Goal: Transaction & Acquisition: Purchase product/service

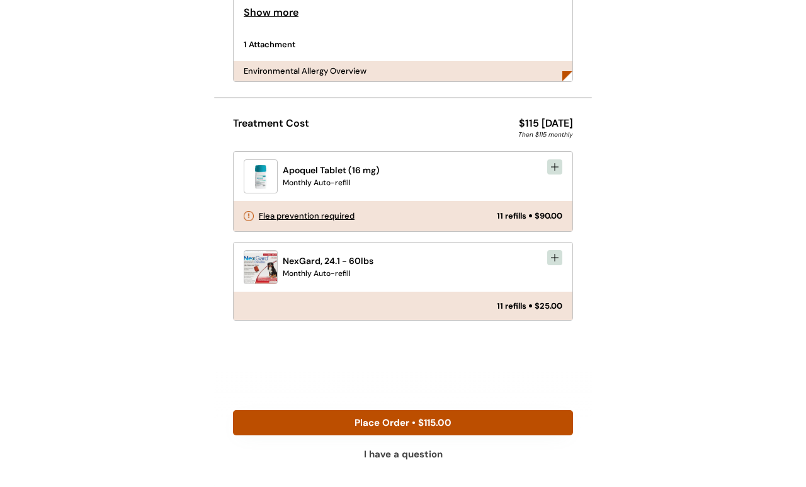
scroll to position [180, 0]
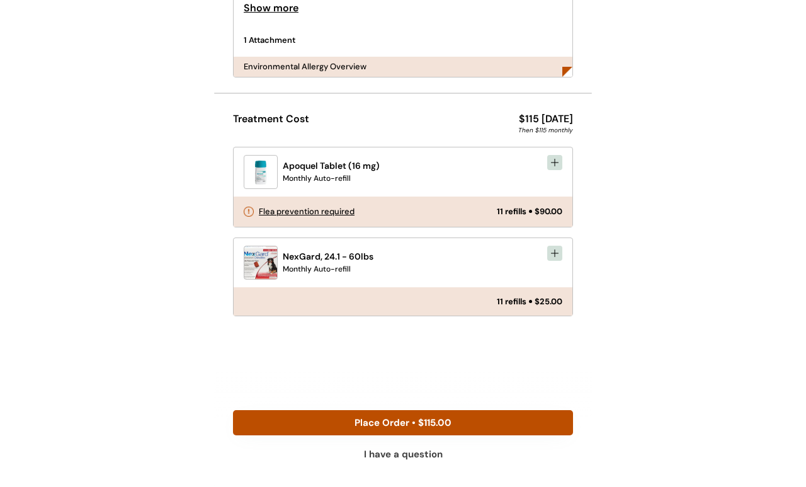
click at [797, 478] on div "Back FROM YOUR VET • AUG 22, 2025 Dr. Jamie Clanin, DVM Licensed Veterinarian H…" at bounding box center [403, 153] width 806 height 667
click at [557, 163] on use at bounding box center [555, 162] width 10 height 10
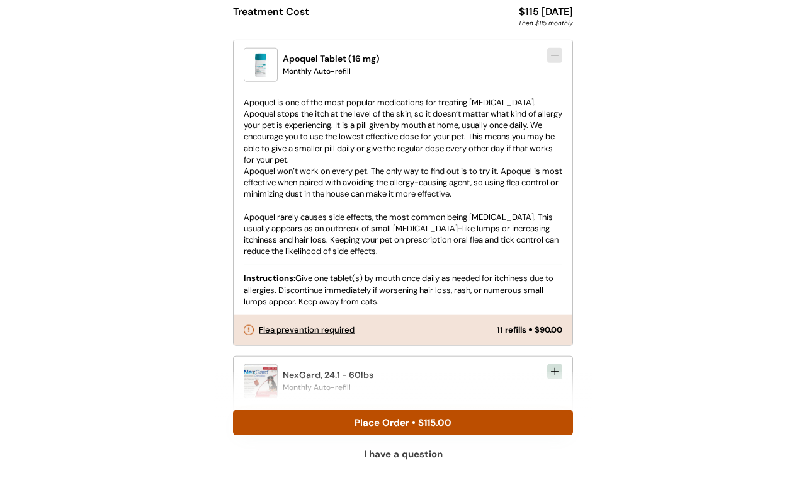
scroll to position [320, 0]
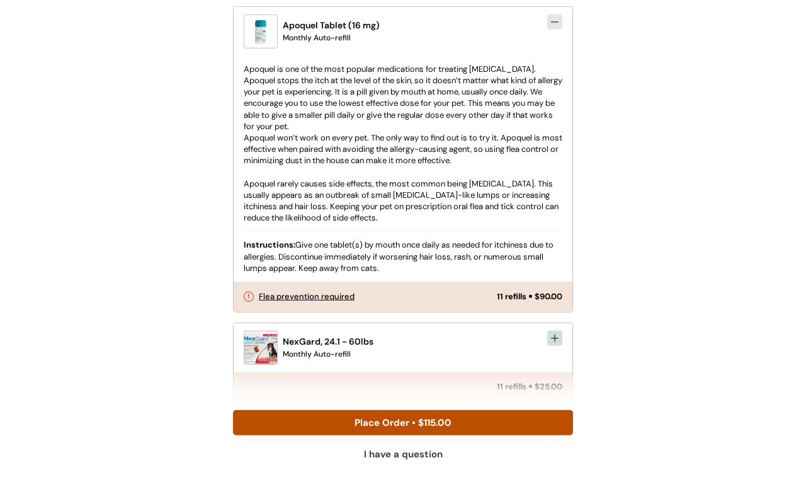
click at [538, 232] on div at bounding box center [403, 231] width 319 height 1
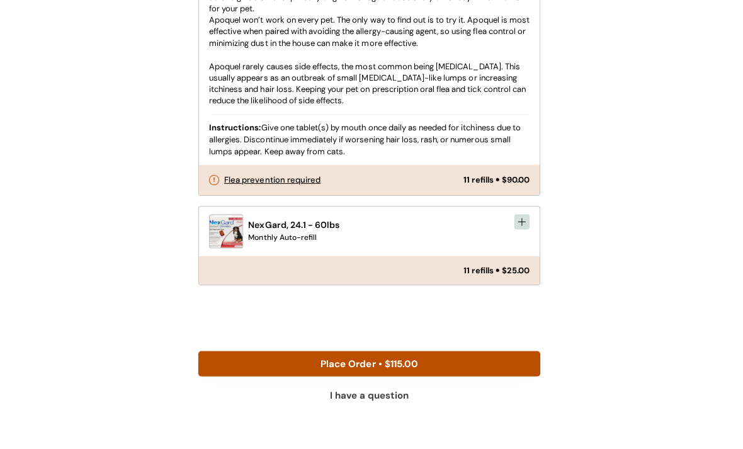
scroll to position [414, 0]
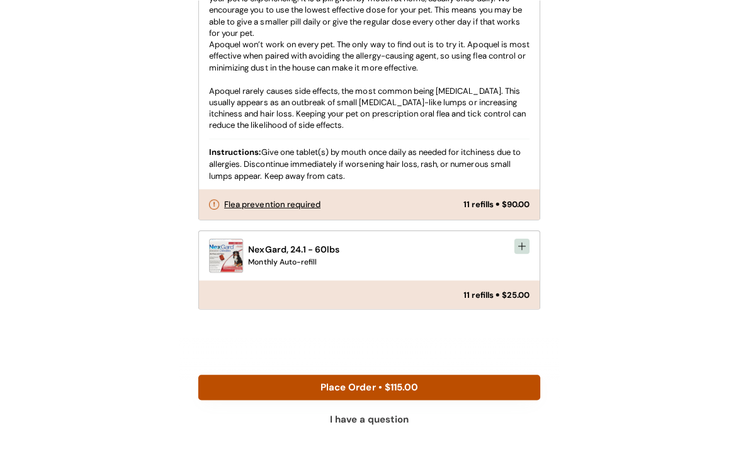
click at [447, 397] on button "Place Order • $115.00" at bounding box center [371, 384] width 340 height 25
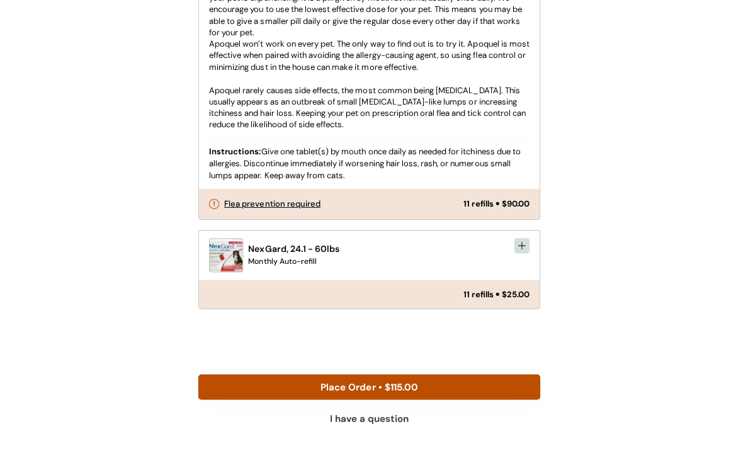
scroll to position [451, 0]
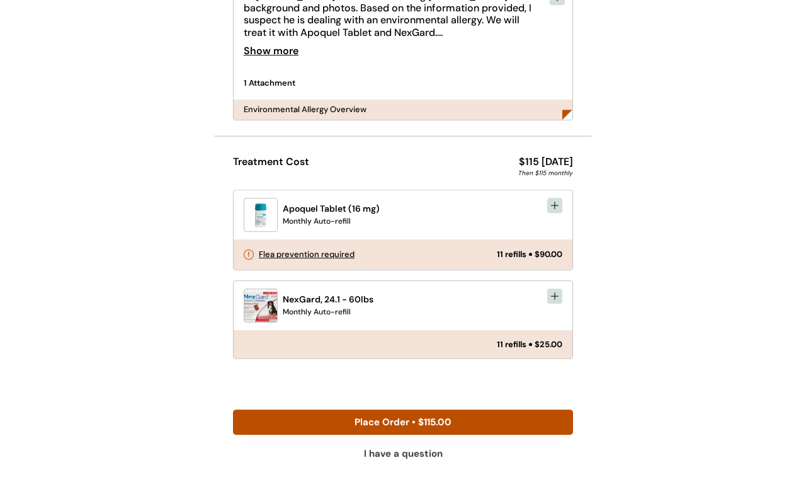
scroll to position [137, 0]
click at [433, 459] on div "I have a question" at bounding box center [403, 454] width 79 height 9
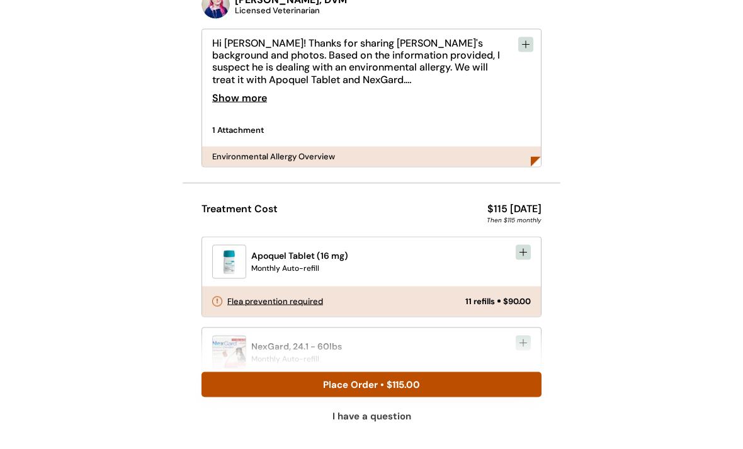
scroll to position [91, 0]
click at [442, 288] on div "Flea prevention required 11 refills $90.00" at bounding box center [371, 301] width 339 height 30
click at [453, 261] on div "Apoquel Tablet (16 mg) Monthly Auto-refill" at bounding box center [380, 261] width 258 height 25
click at [452, 261] on div "Apoquel Tablet (16 mg) Monthly Auto-refill" at bounding box center [380, 261] width 258 height 25
click at [333, 252] on div "Apoquel Tablet (16 mg)" at bounding box center [299, 255] width 97 height 13
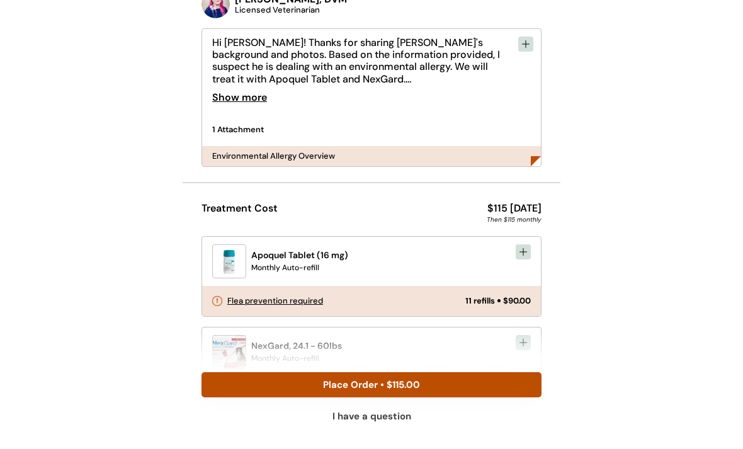
click at [326, 251] on div "Apoquel Tablet (16 mg)" at bounding box center [299, 255] width 97 height 13
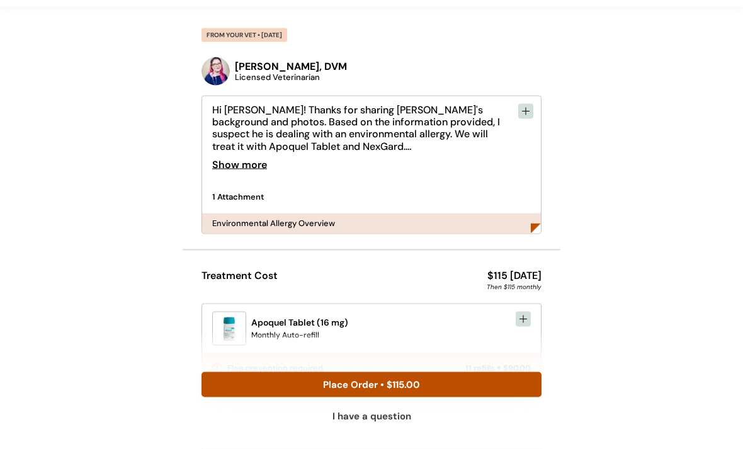
scroll to position [0, 0]
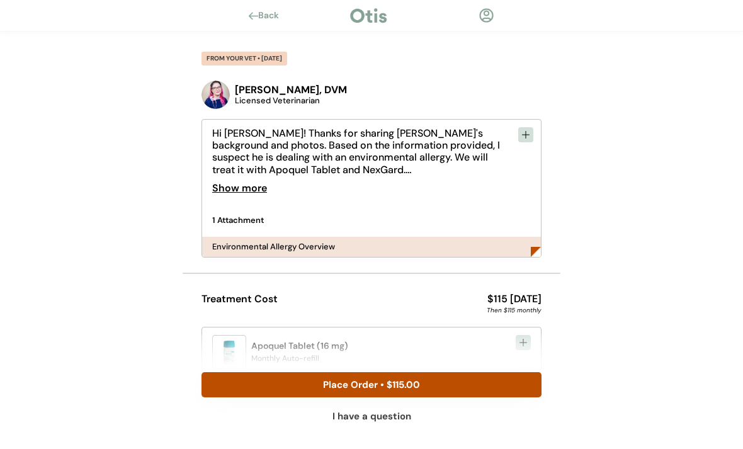
click at [486, 20] on div at bounding box center [487, 16] width 16 height 16
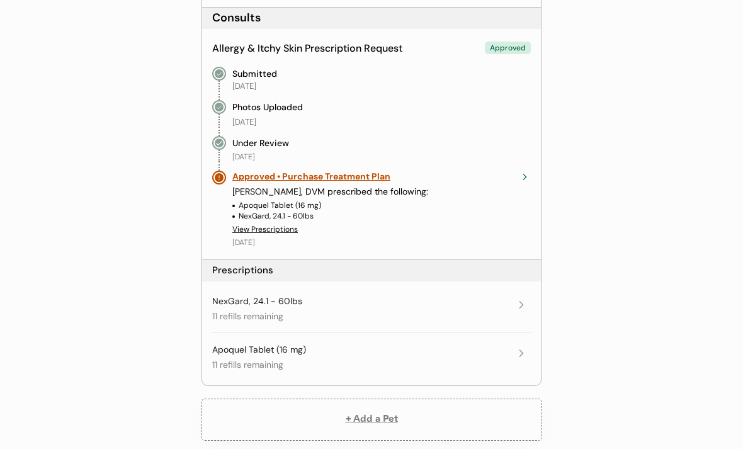
scroll to position [321, 0]
click at [530, 353] on button at bounding box center [521, 353] width 19 height 19
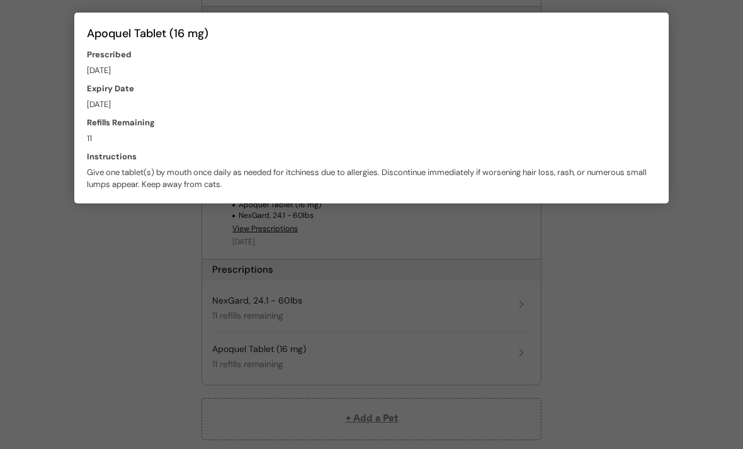
click at [695, 59] on div at bounding box center [371, 224] width 743 height 449
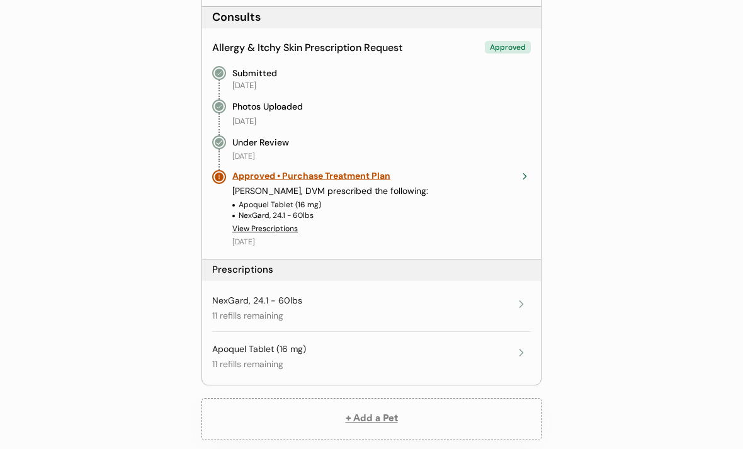
click at [286, 227] on div "View Prescriptions" at bounding box center [264, 229] width 65 height 11
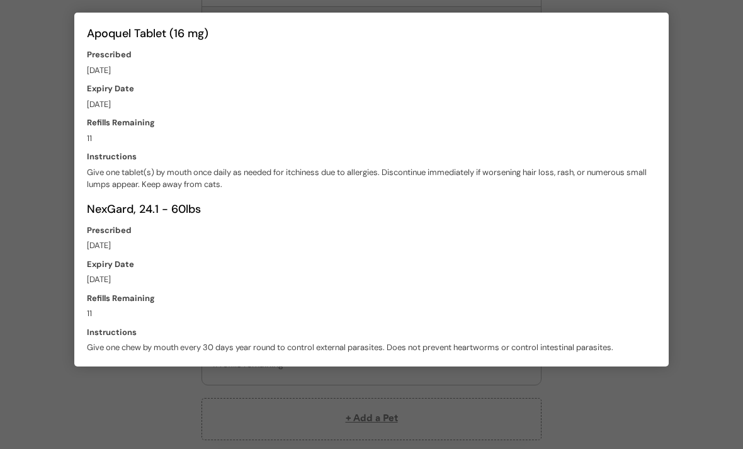
click at [468, 408] on div at bounding box center [371, 224] width 743 height 449
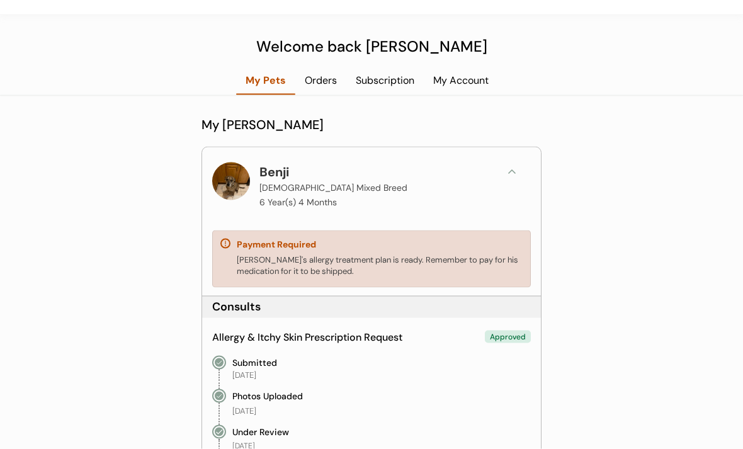
scroll to position [30, 0]
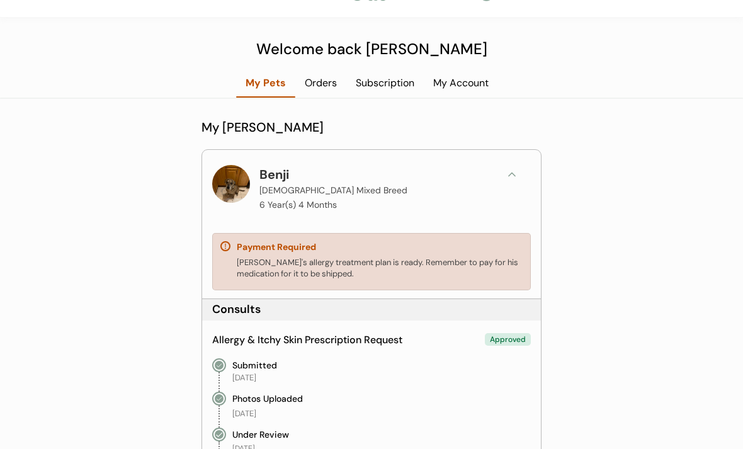
click at [326, 93] on div "Orders" at bounding box center [320, 87] width 51 height 23
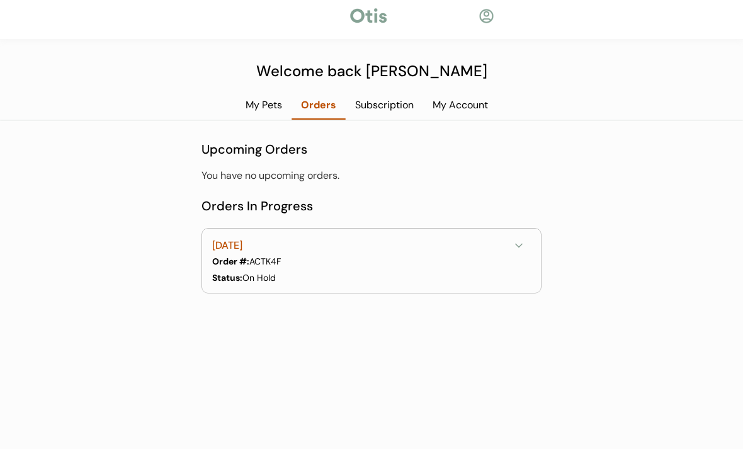
click at [407, 107] on div "Subscription" at bounding box center [384, 105] width 77 height 14
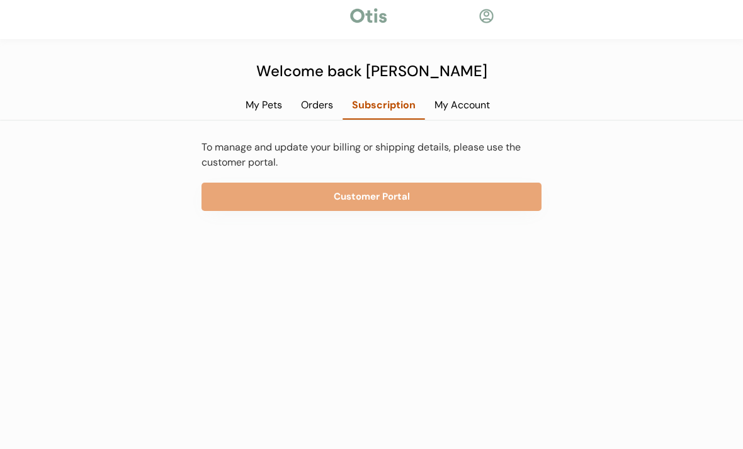
click at [317, 110] on div "Orders" at bounding box center [317, 105] width 51 height 14
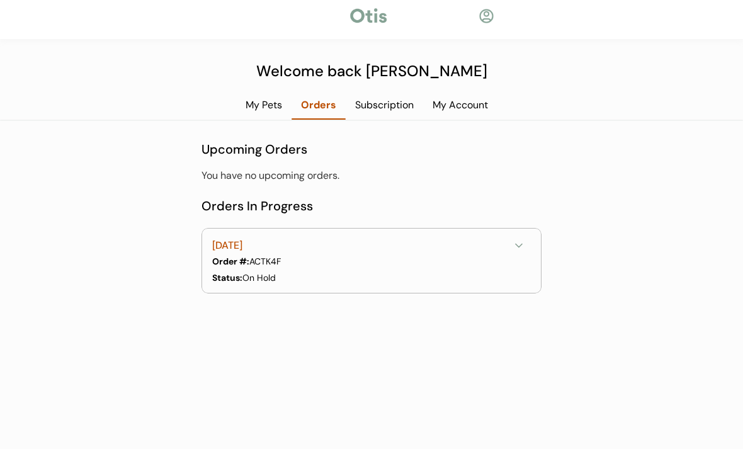
click at [262, 103] on div "My Pets" at bounding box center [263, 105] width 55 height 14
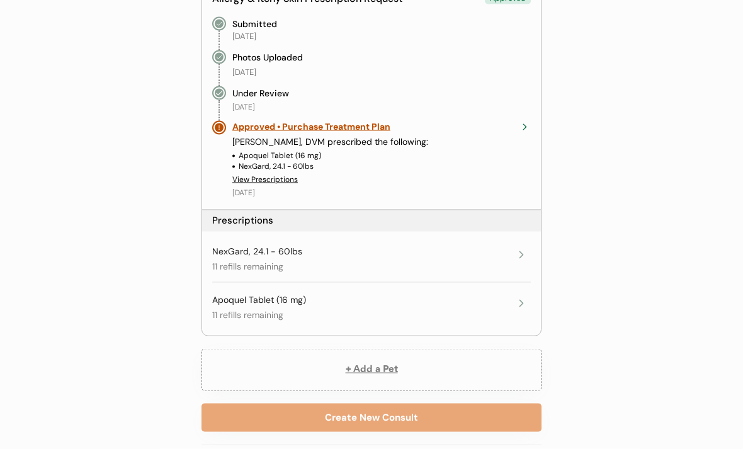
scroll to position [371, 0]
click at [514, 256] on button at bounding box center [521, 254] width 19 height 19
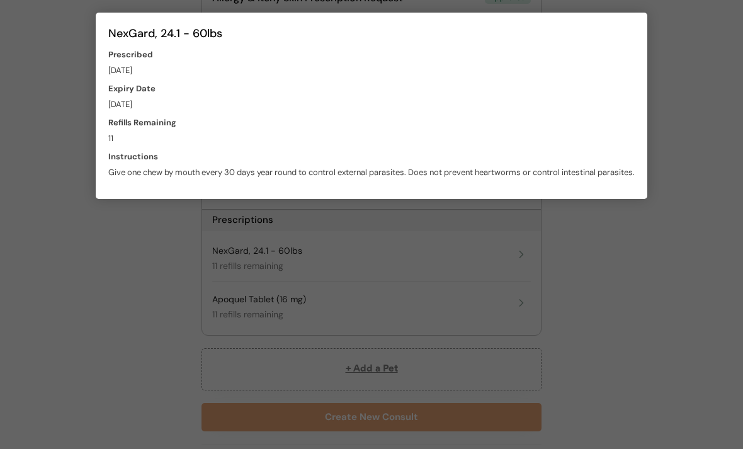
click at [685, 73] on div at bounding box center [371, 224] width 743 height 449
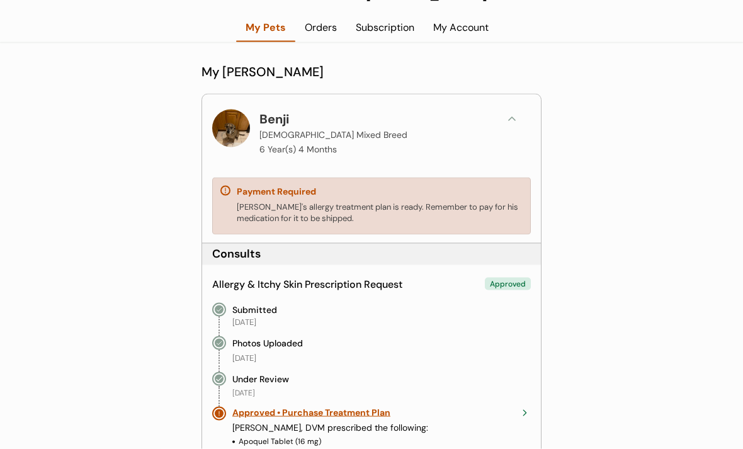
scroll to position [0, 0]
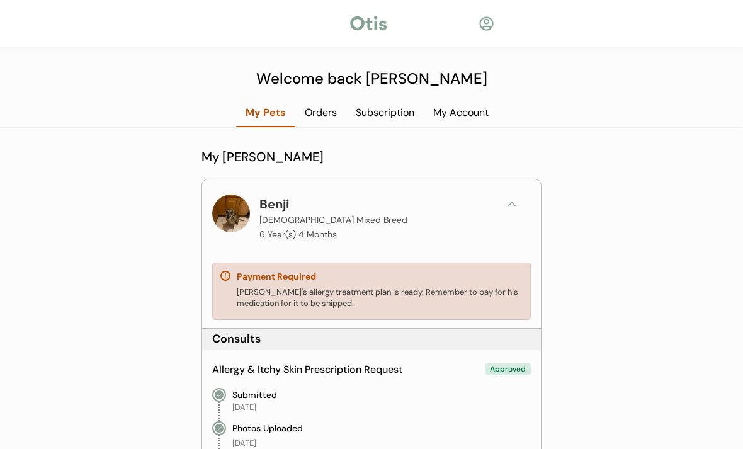
click at [488, 25] on div at bounding box center [487, 24] width 16 height 16
click at [471, 113] on div "My Account" at bounding box center [461, 113] width 74 height 14
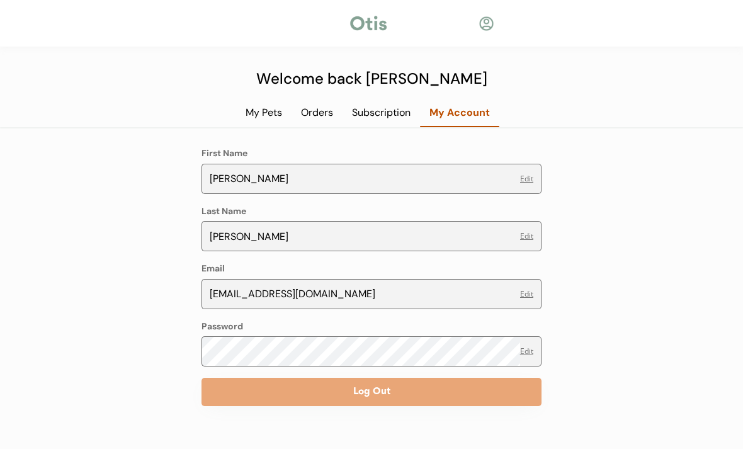
scroll to position [8, 0]
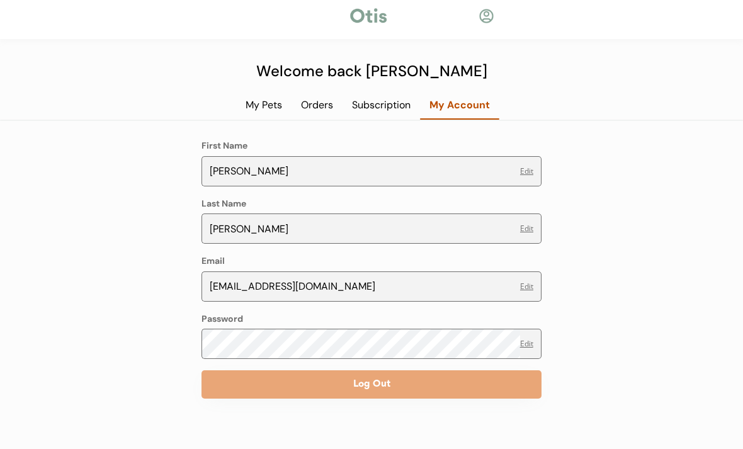
click at [400, 107] on div "Subscription" at bounding box center [381, 105] width 77 height 14
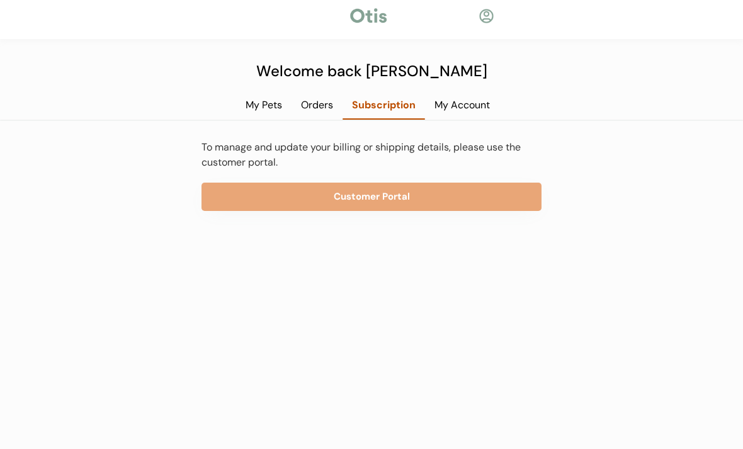
click at [322, 104] on div "Orders" at bounding box center [317, 105] width 51 height 14
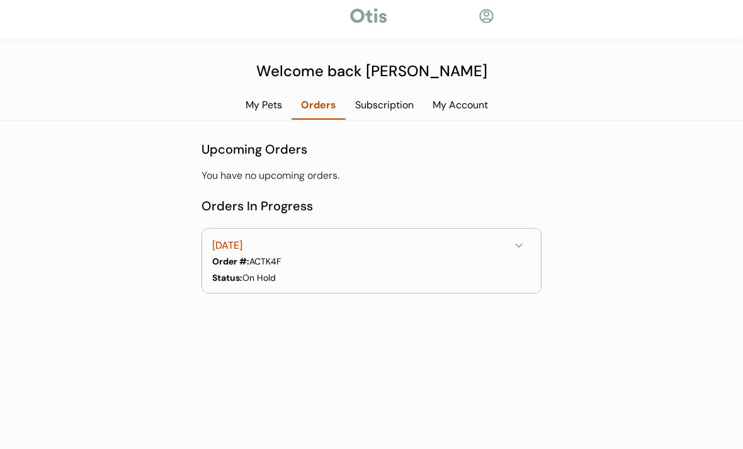
click at [280, 101] on div "My Pets" at bounding box center [263, 105] width 55 height 14
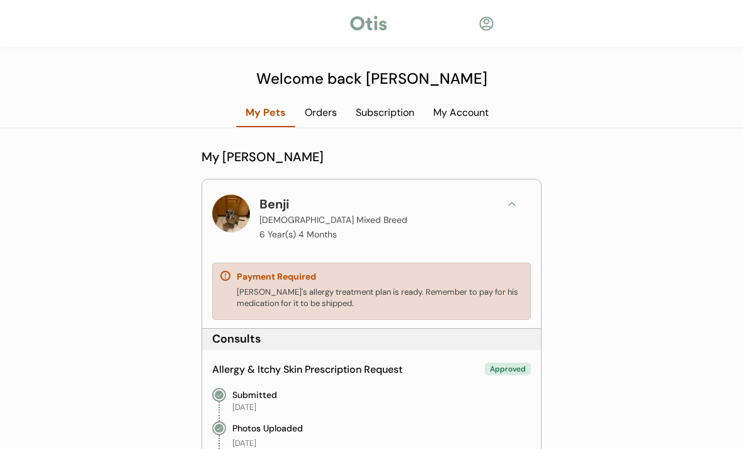
click at [326, 118] on div "Orders" at bounding box center [320, 113] width 51 height 14
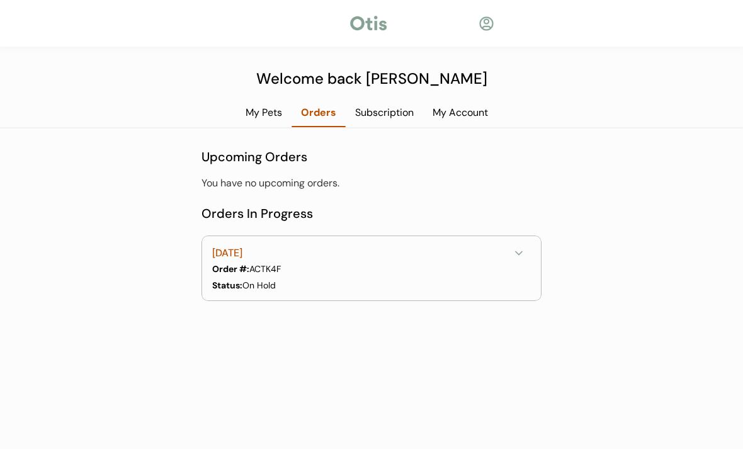
click at [451, 258] on div "August 22, 2025" at bounding box center [360, 254] width 297 height 16
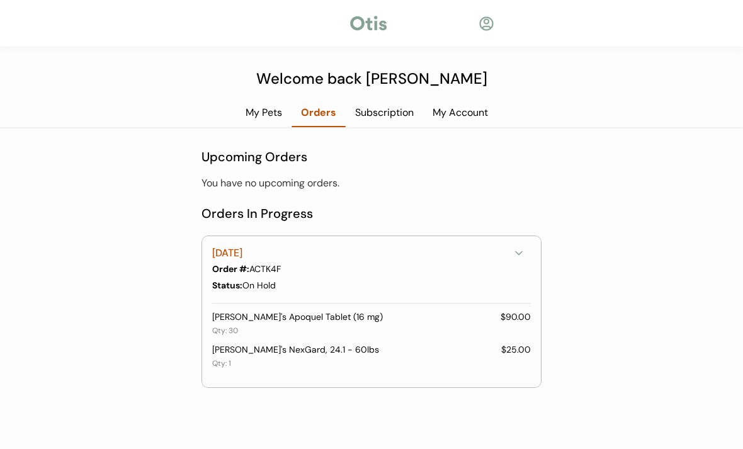
scroll to position [8, 0]
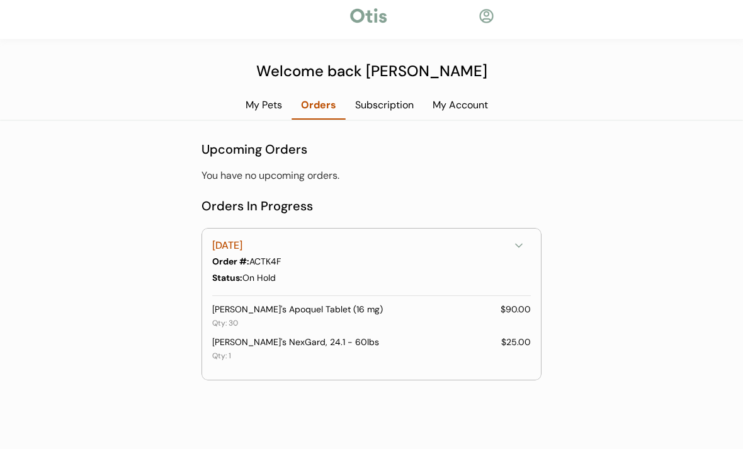
click at [504, 307] on div "$90.00" at bounding box center [516, 309] width 30 height 13
click at [480, 377] on div "Benji's Apoquel Tablet (16 mg) $90.00 Qty: 30 Benji's NexGard, 24.1 - 60lbs $25…" at bounding box center [371, 336] width 339 height 87
click at [484, 382] on div "My Otis Household Benji Male Mixed Breed 6 Year(s) 4 Months Payment Required Be…" at bounding box center [372, 290] width 378 height 315
click at [483, 378] on div "August 22, 2025 Order #: ACTK4F Status: On Hold Tracking # : Benji's Apoquel Ta…" at bounding box center [371, 304] width 340 height 152
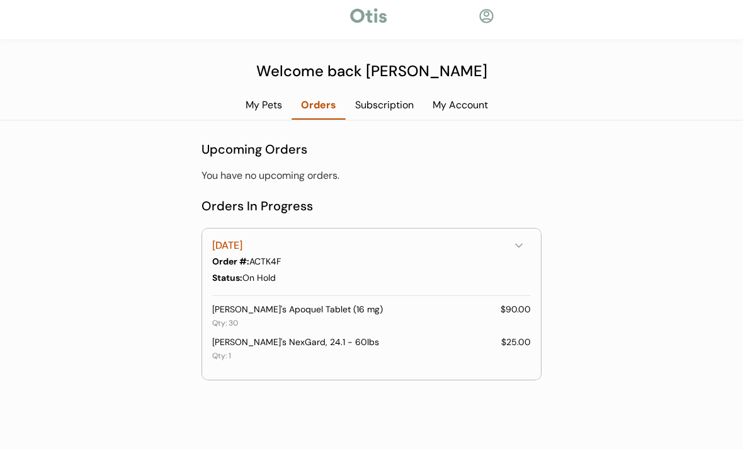
click at [407, 114] on div "Subscription" at bounding box center [384, 109] width 77 height 23
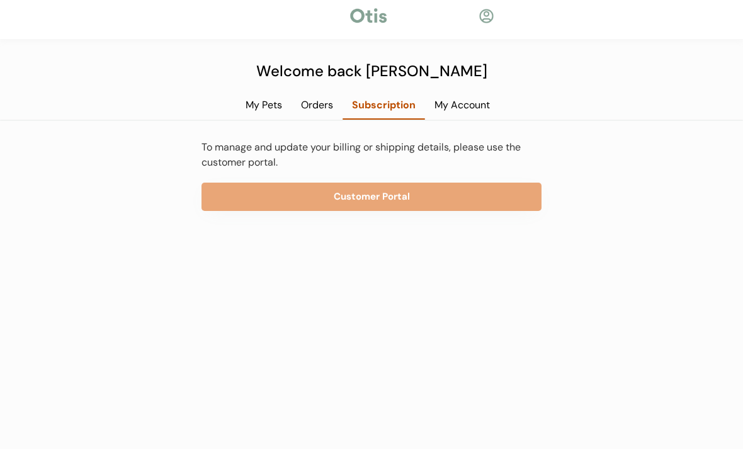
click at [474, 100] on div "My Account" at bounding box center [462, 105] width 74 height 14
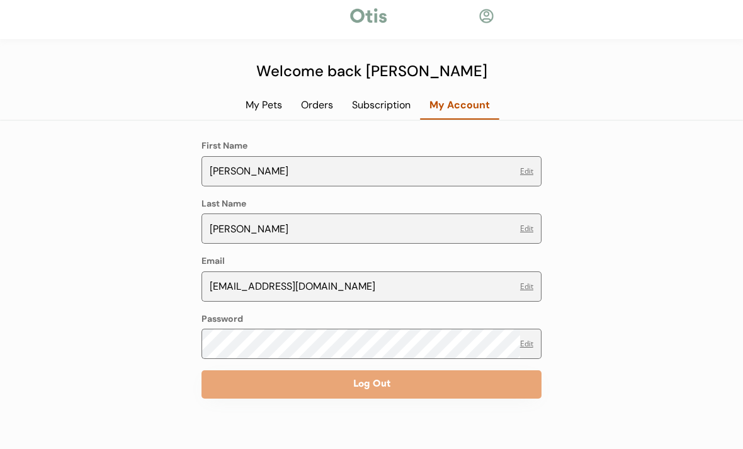
click at [405, 101] on div "Subscription" at bounding box center [381, 105] width 77 height 14
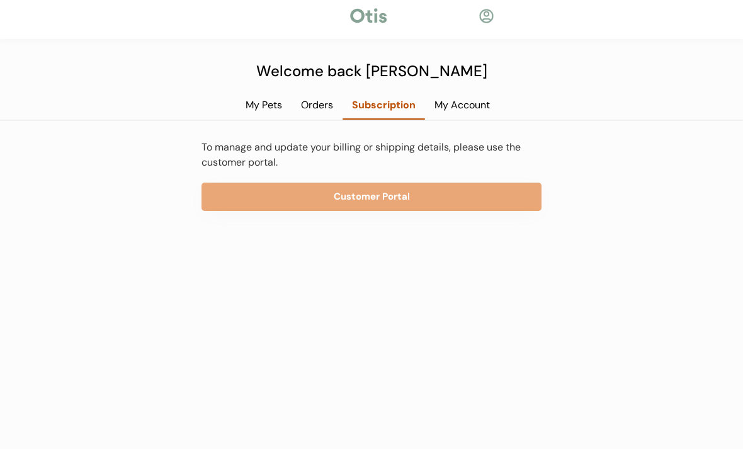
click at [475, 104] on div "My Account" at bounding box center [462, 105] width 74 height 14
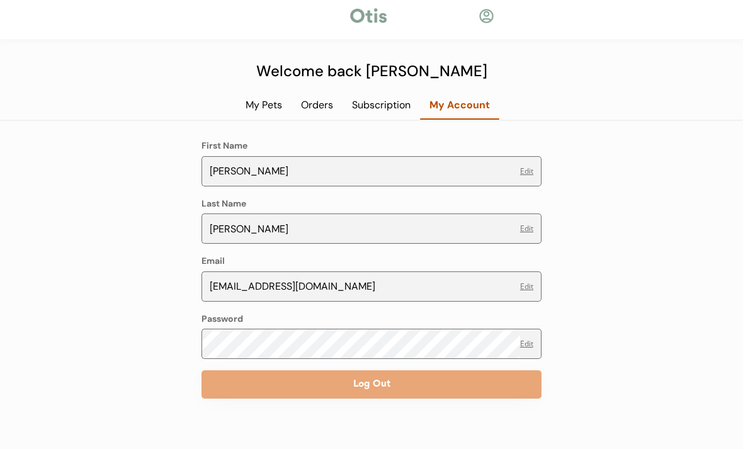
click at [392, 103] on div "Subscription" at bounding box center [381, 105] width 77 height 14
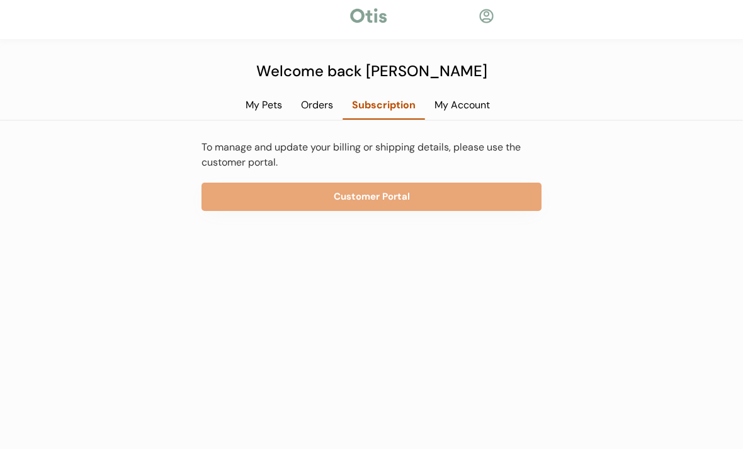
click at [453, 201] on button "Customer Portal" at bounding box center [371, 197] width 340 height 28
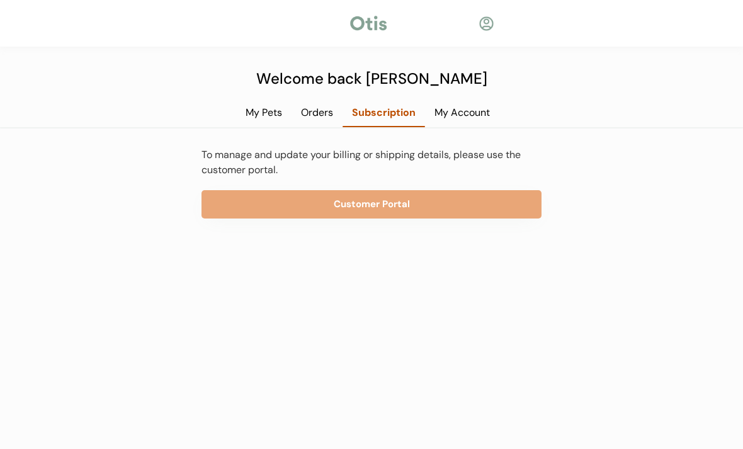
click at [264, 115] on div "My Pets" at bounding box center [263, 113] width 55 height 14
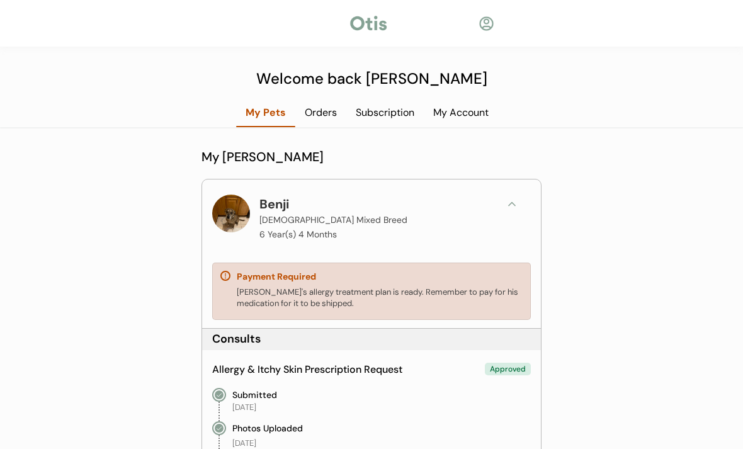
click at [489, 123] on div "My Account" at bounding box center [461, 117] width 74 height 23
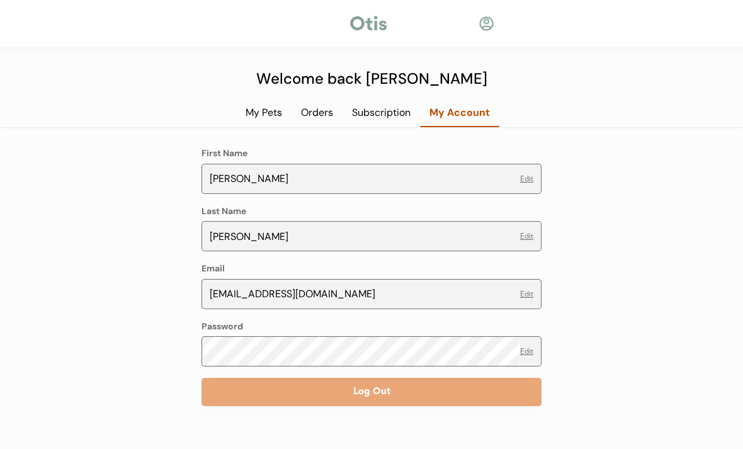
click at [399, 118] on div "Subscription" at bounding box center [381, 113] width 77 height 14
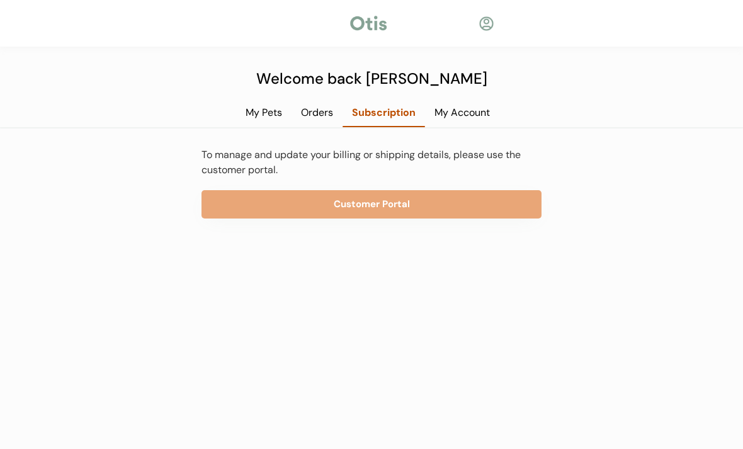
scroll to position [8, 0]
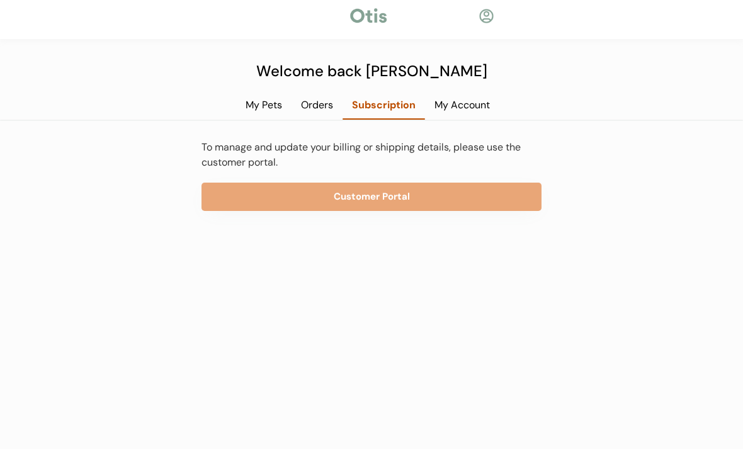
click at [331, 113] on div "Orders" at bounding box center [317, 109] width 51 height 23
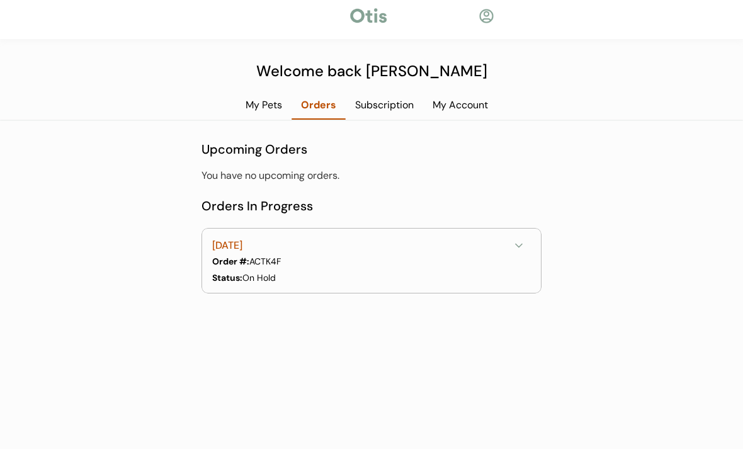
click at [373, 25] on div at bounding box center [368, 15] width 41 height 19
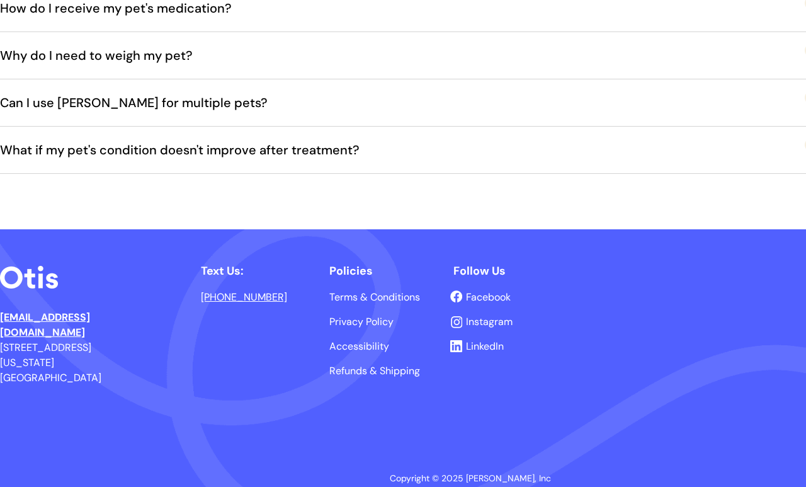
scroll to position [2757, 0]
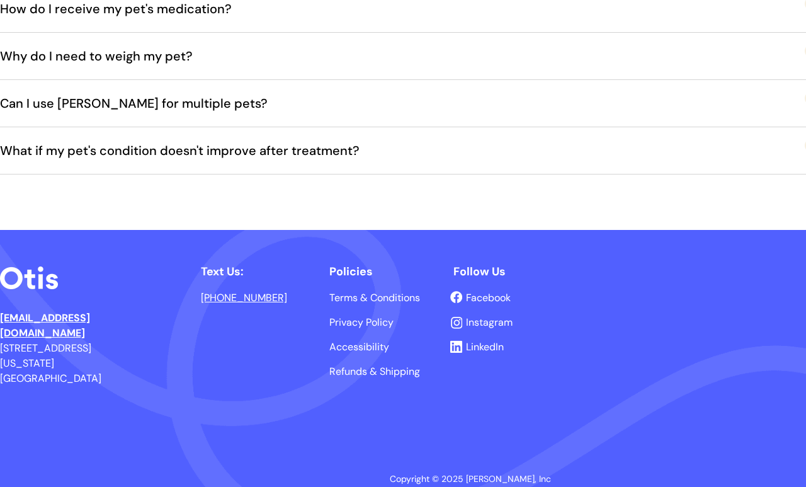
click at [269, 300] on link "[PHONE_NUMBER]" at bounding box center [244, 297] width 86 height 13
